Goal: Task Accomplishment & Management: Manage account settings

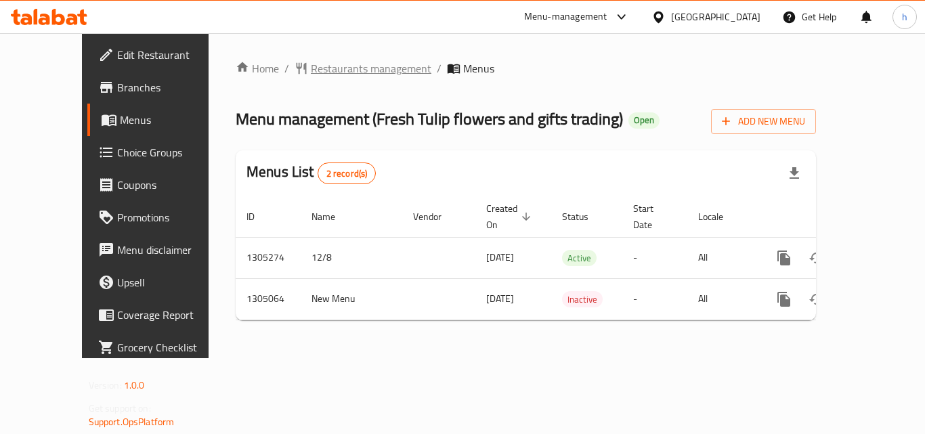
click at [313, 75] on span "Restaurants management" at bounding box center [371, 68] width 120 height 16
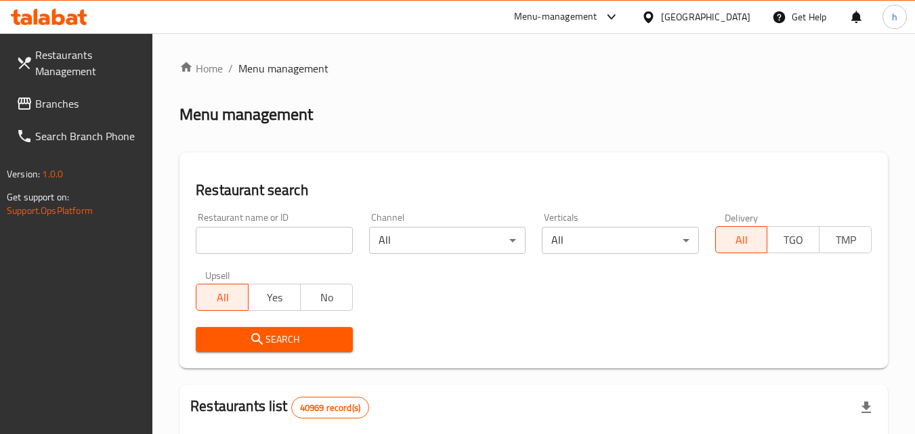
click at [289, 242] on input "search" at bounding box center [274, 240] width 156 height 27
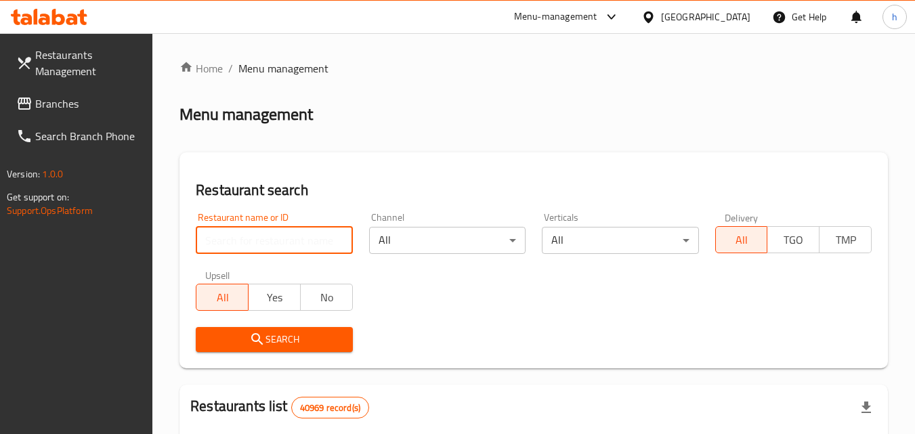
paste input "703546"
type input "703546"
click button "Search" at bounding box center [274, 339] width 156 height 25
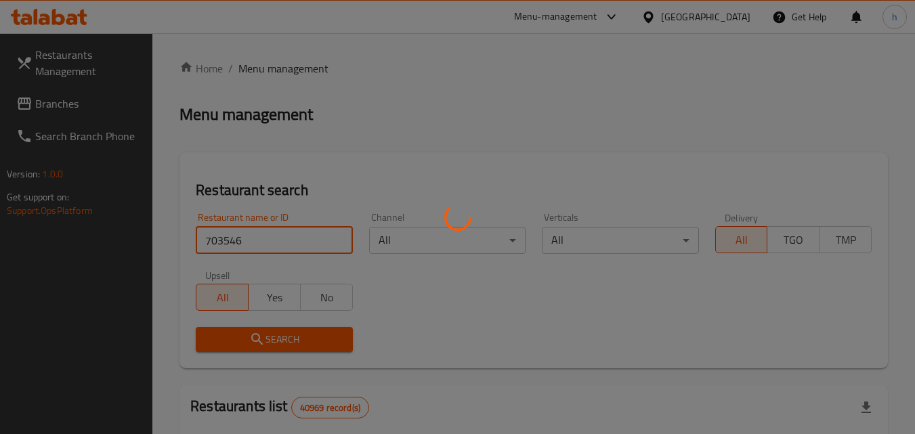
click button "Search" at bounding box center [274, 339] width 156 height 25
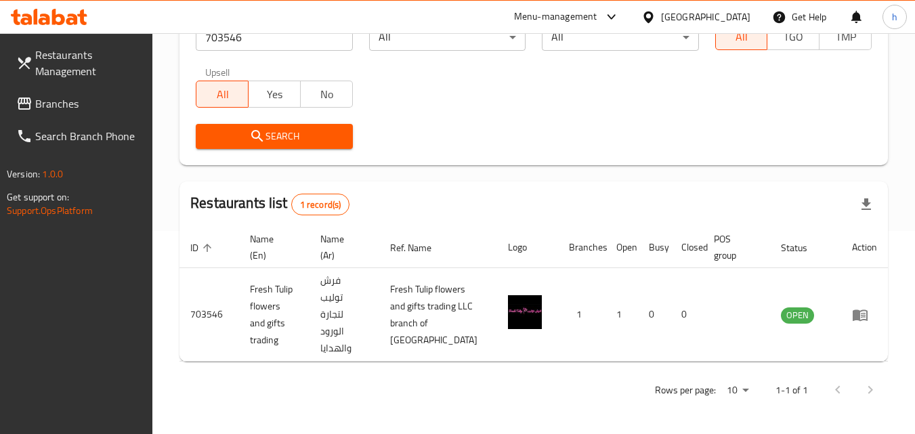
scroll to position [204, 0]
click at [723, 14] on div "[GEOGRAPHIC_DATA]" at bounding box center [705, 16] width 89 height 15
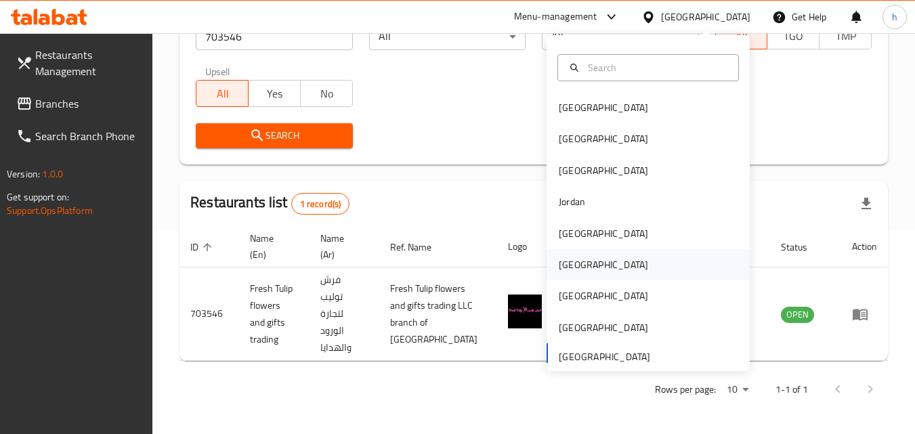
click at [571, 261] on div "[GEOGRAPHIC_DATA]" at bounding box center [602, 264] width 89 height 15
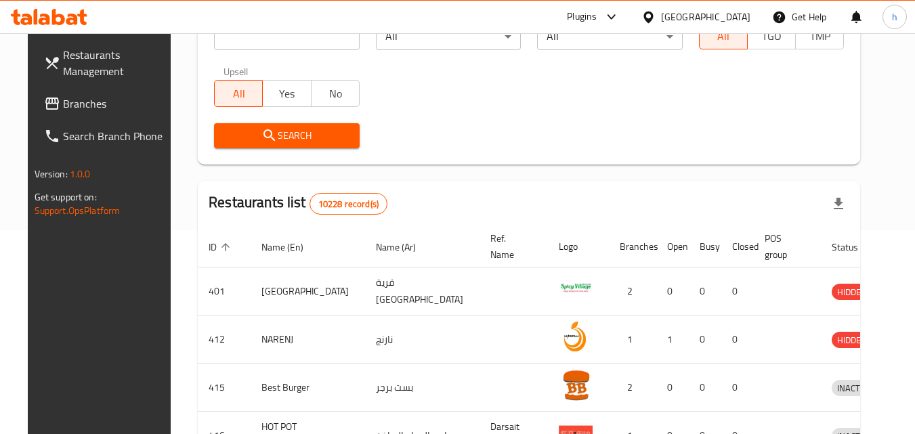
scroll to position [136, 0]
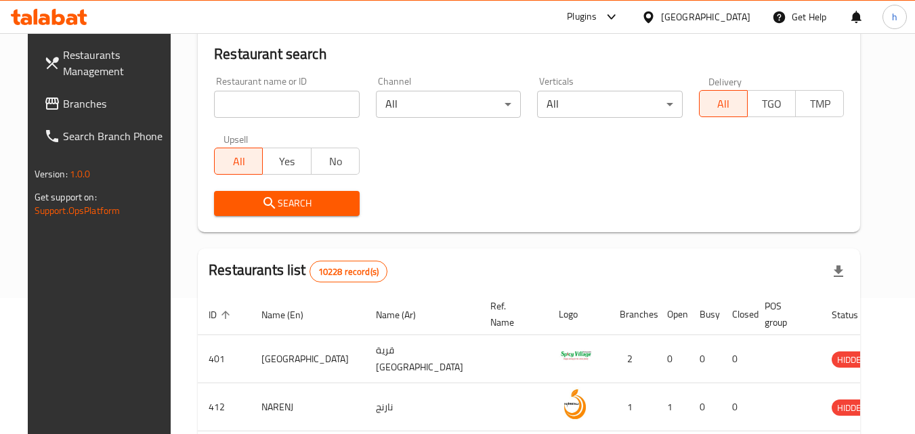
click at [104, 109] on span "Branches" at bounding box center [116, 103] width 107 height 16
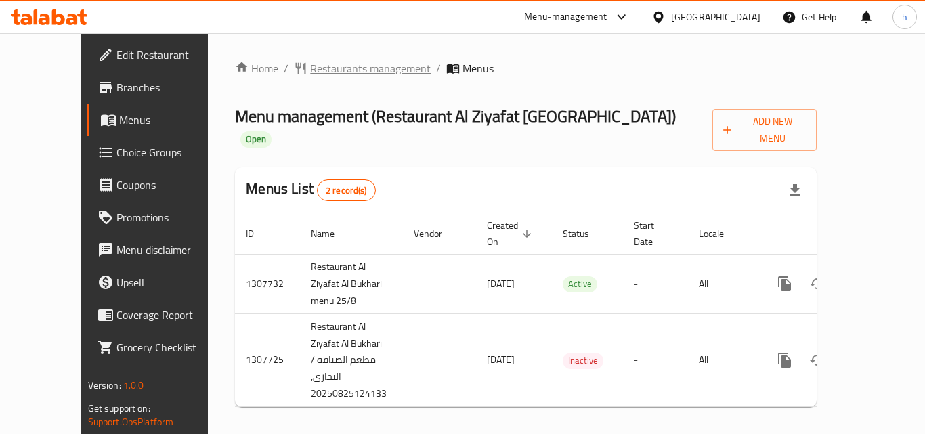
click at [310, 67] on span "Restaurants management" at bounding box center [370, 68] width 120 height 16
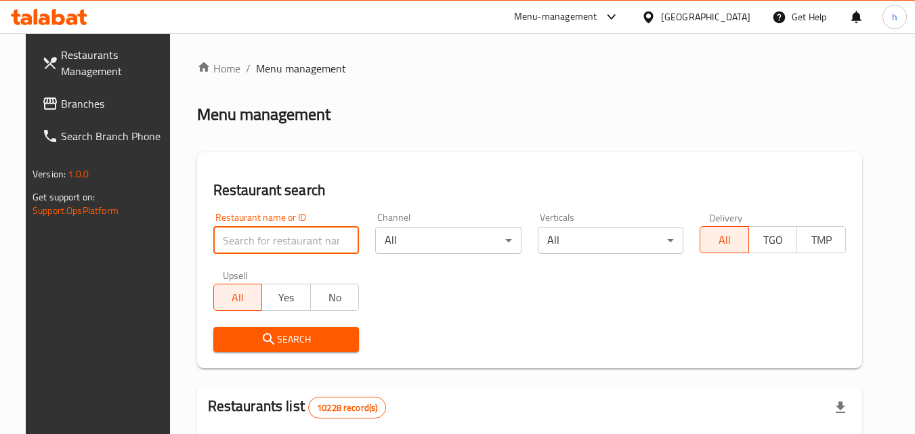
click at [267, 242] on input "search" at bounding box center [286, 240] width 146 height 27
paste input "704612"
type input "704612"
click button "Search" at bounding box center [286, 339] width 146 height 25
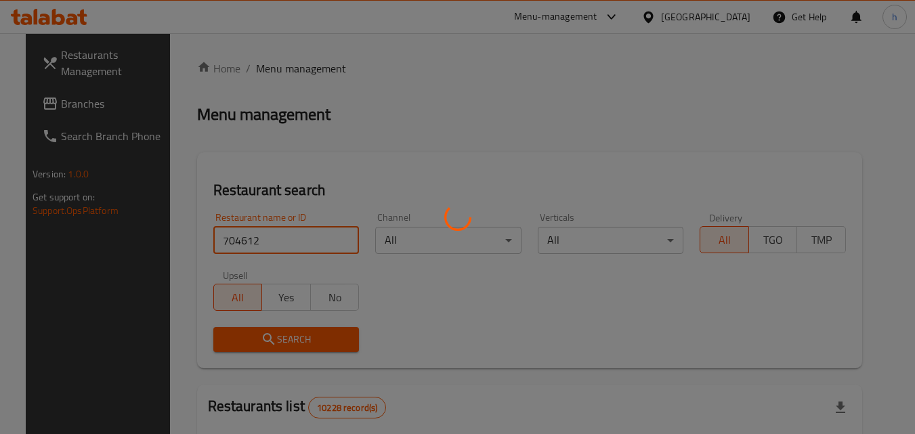
click button "Search" at bounding box center [286, 339] width 146 height 25
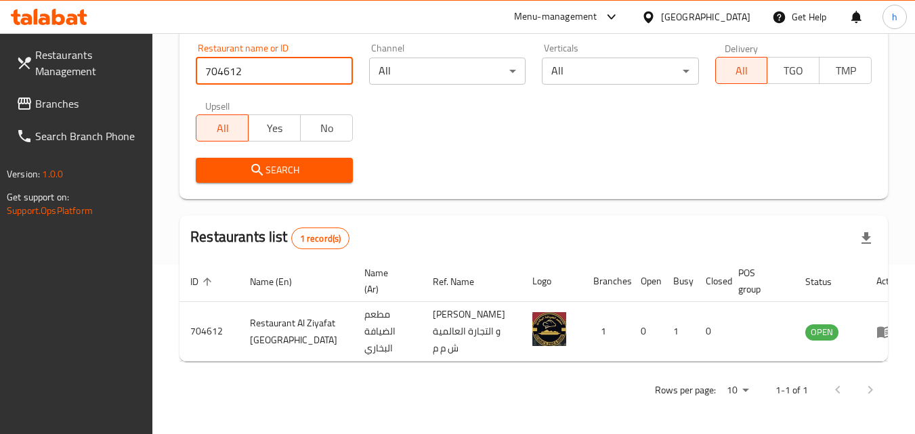
scroll to position [187, 0]
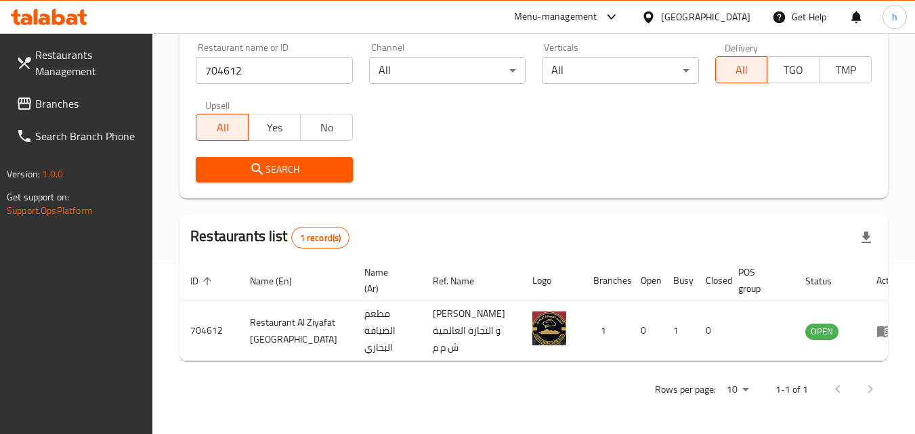
click at [736, 20] on div "[GEOGRAPHIC_DATA]" at bounding box center [705, 16] width 89 height 15
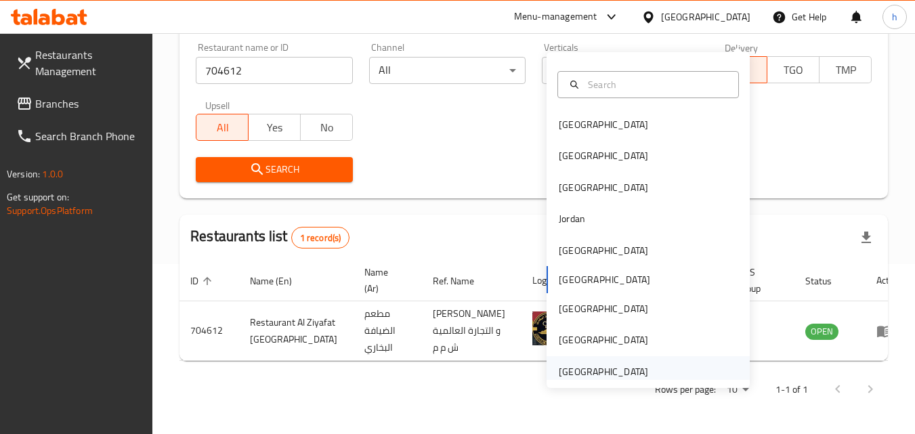
click at [574, 364] on div "[GEOGRAPHIC_DATA]" at bounding box center [602, 371] width 89 height 15
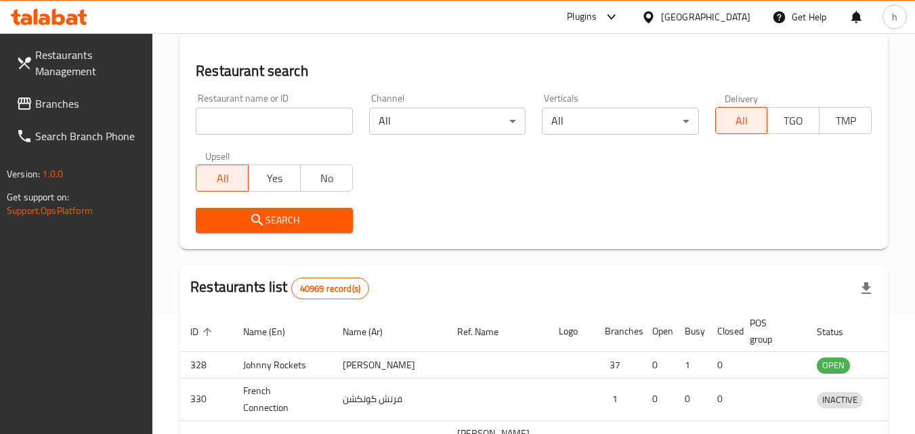
scroll to position [187, 0]
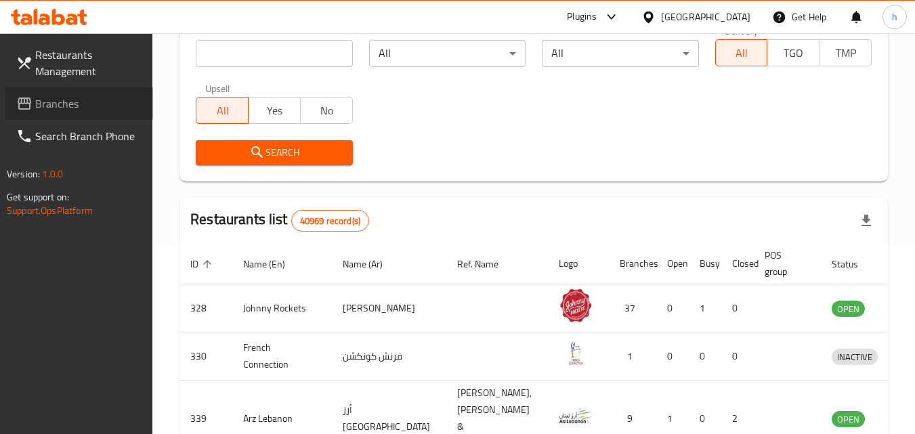
click at [68, 102] on span "Branches" at bounding box center [88, 103] width 107 height 16
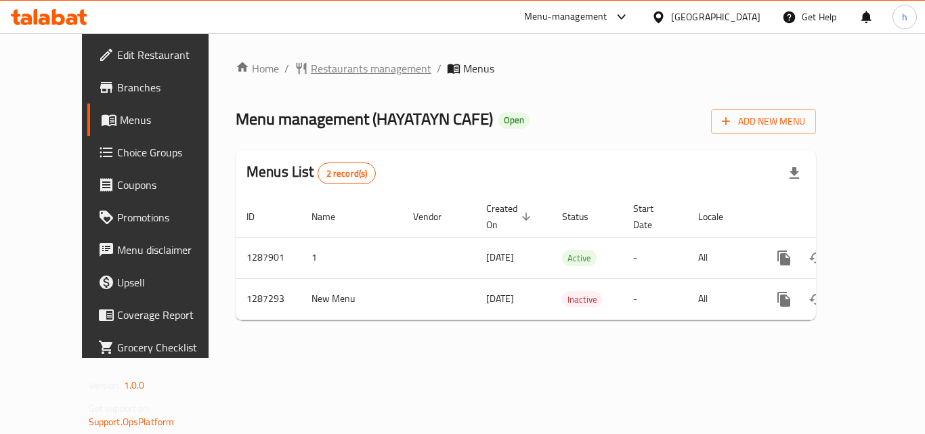
click at [333, 66] on span "Restaurants management" at bounding box center [371, 68] width 120 height 16
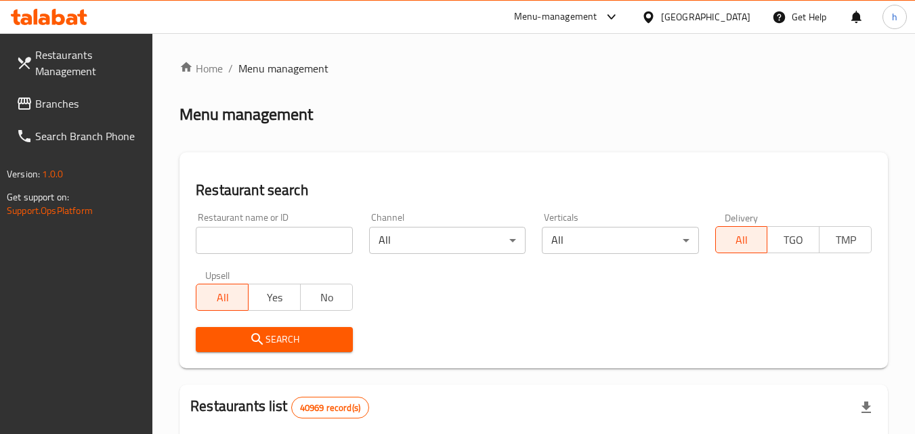
click at [276, 235] on input "search" at bounding box center [274, 240] width 156 height 27
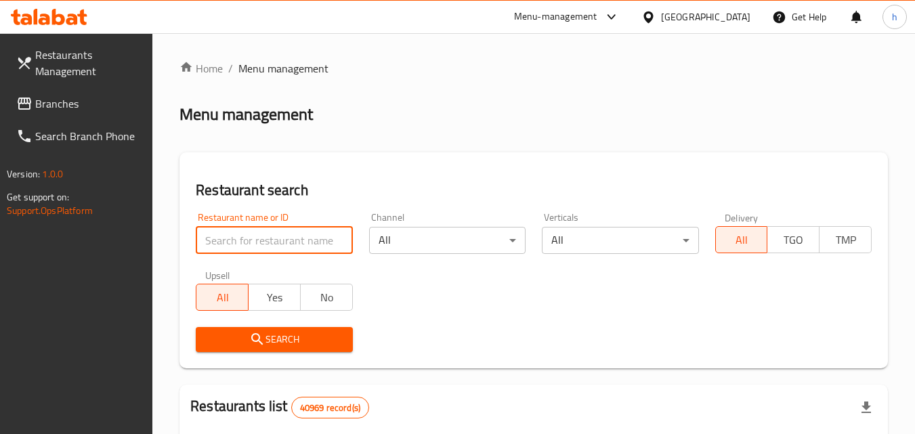
paste input "696642"
type input "696642"
click button "Search" at bounding box center [274, 339] width 156 height 25
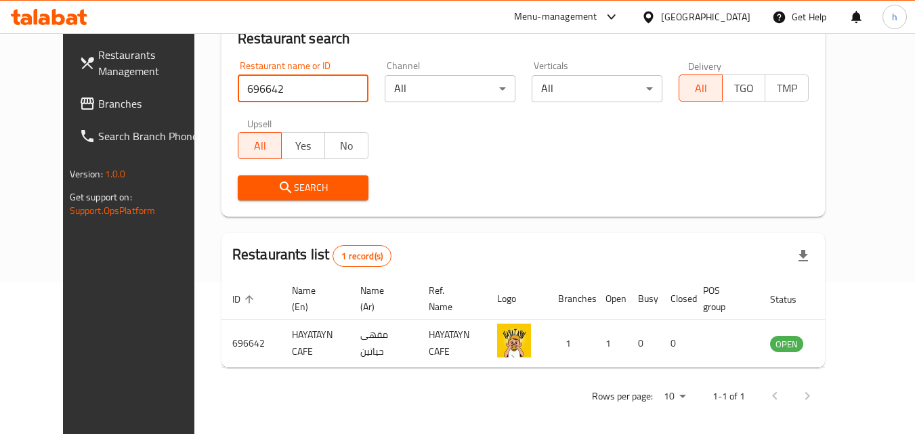
scroll to position [158, 0]
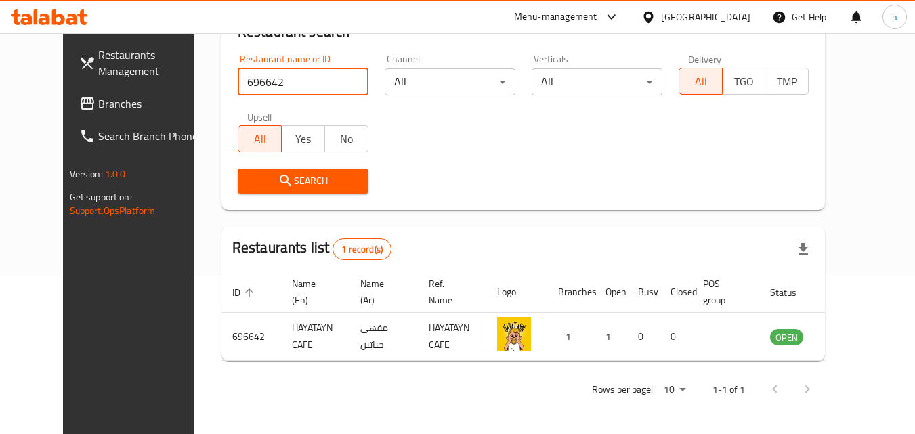
click at [699, 24] on div "[GEOGRAPHIC_DATA]" at bounding box center [705, 16] width 89 height 15
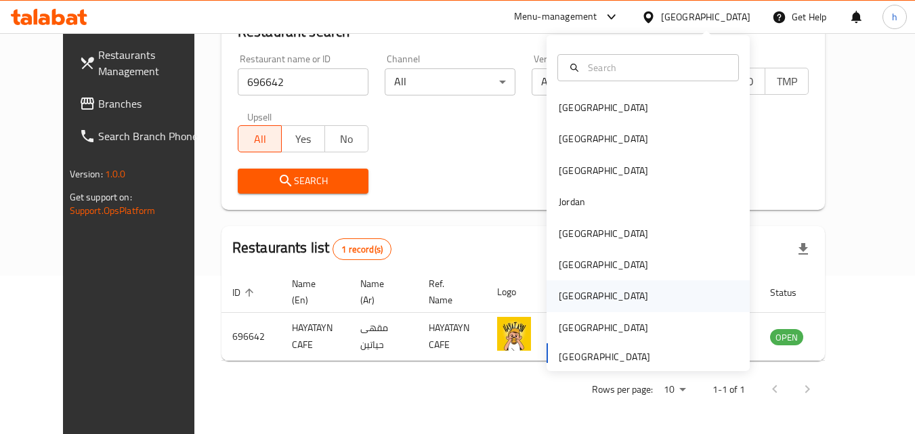
click at [570, 290] on div "[GEOGRAPHIC_DATA]" at bounding box center [602, 295] width 89 height 15
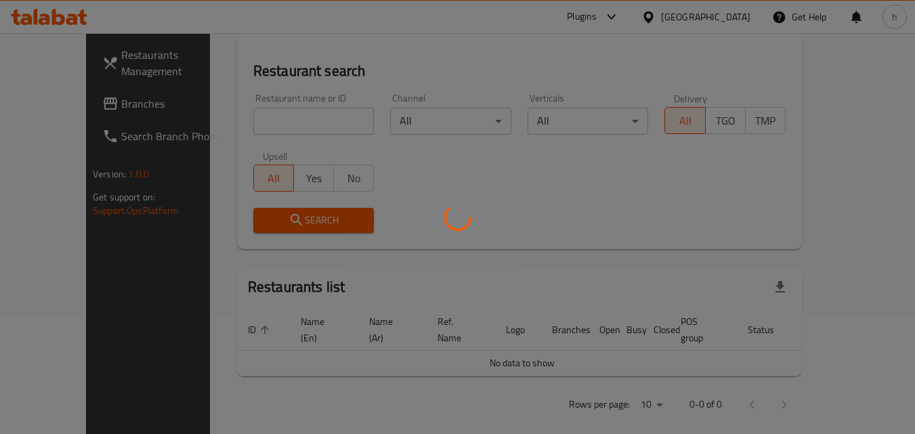
scroll to position [158, 0]
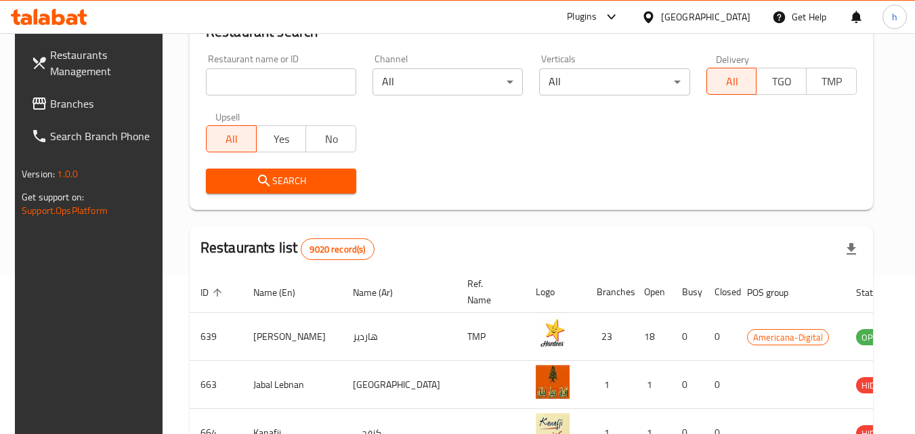
click at [96, 106] on span "Branches" at bounding box center [103, 103] width 107 height 16
